Goal: Task Accomplishment & Management: Manage account settings

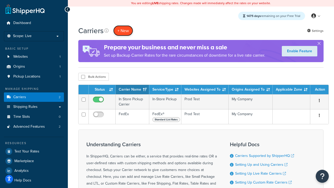
click at [123, 31] on button "+ New" at bounding box center [123, 30] width 20 height 11
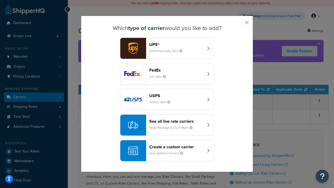
click at [167, 74] on div "FedEx List rates" at bounding box center [176, 74] width 55 height 13
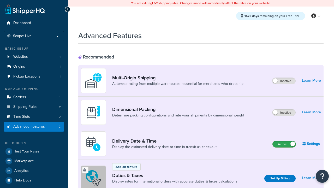
click at [284, 144] on label "Active" at bounding box center [284, 144] width 23 height 6
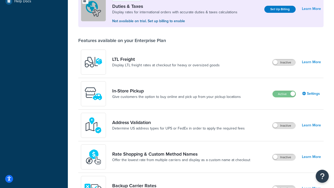
scroll to position [159, 0]
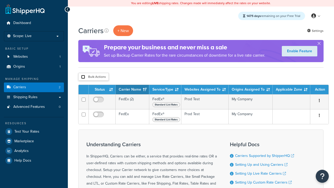
click at [83, 77] on input "checkbox" at bounding box center [83, 77] width 4 height 4
checkbox input "true"
click at [0, 0] on button "Delete" at bounding box center [0, 0] width 0 height 0
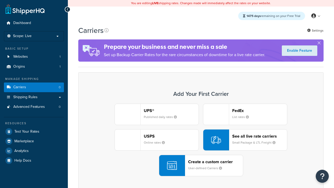
click at [201, 140] on div "UPS® Published daily rates FedEx List rates USPS Online rates See all live rate…" at bounding box center [201, 140] width 235 height 73
click at [260, 110] on header "FedEx" at bounding box center [259, 110] width 55 height 5
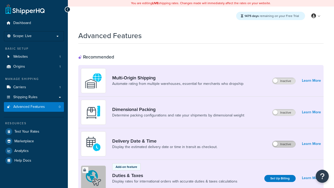
click at [284, 144] on label "Inactive" at bounding box center [284, 144] width 23 height 6
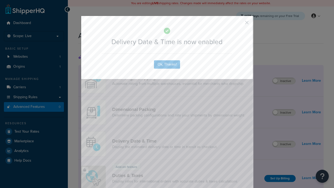
click at [239, 24] on button "button" at bounding box center [239, 24] width 1 height 1
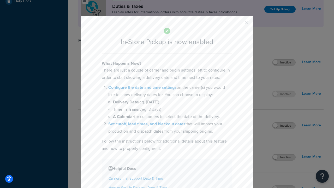
click at [239, 24] on button "button" at bounding box center [239, 24] width 1 height 1
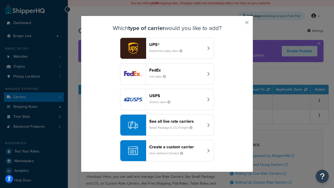
click at [167, 151] on div "Create a custom carrier User-defined Carriers" at bounding box center [176, 150] width 55 height 13
